Goal: Check status

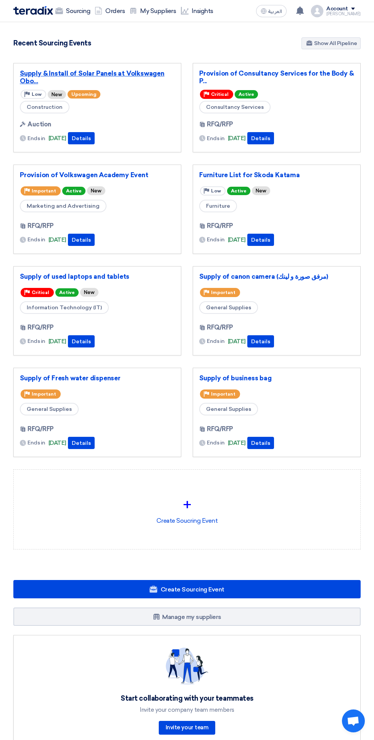
click at [122, 72] on link "Supply & Install of Solar Panels at Volkswagen Obo..." at bounding box center [97, 77] width 155 height 15
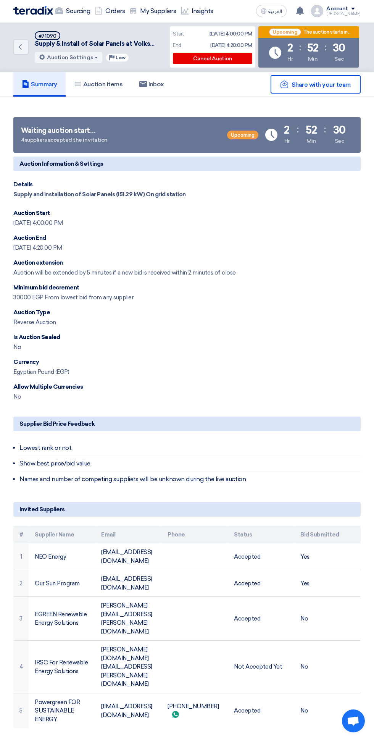
click at [356, 722] on span "Open chat" at bounding box center [353, 722] width 13 height 11
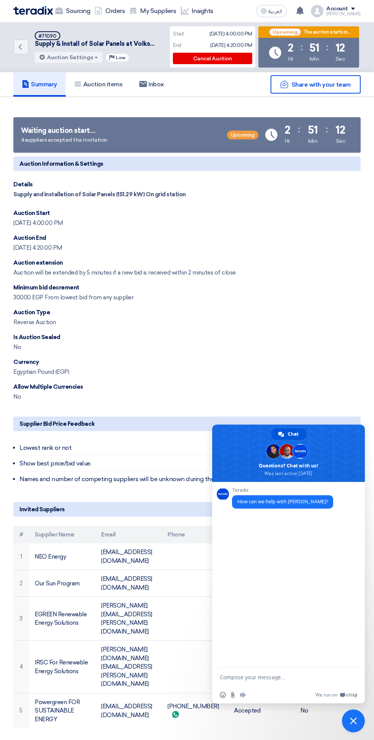
click at [335, 362] on div "Currency" at bounding box center [187, 362] width 348 height 9
click at [354, 722] on span "Close chat" at bounding box center [353, 721] width 7 height 7
